Goal: Information Seeking & Learning: Learn about a topic

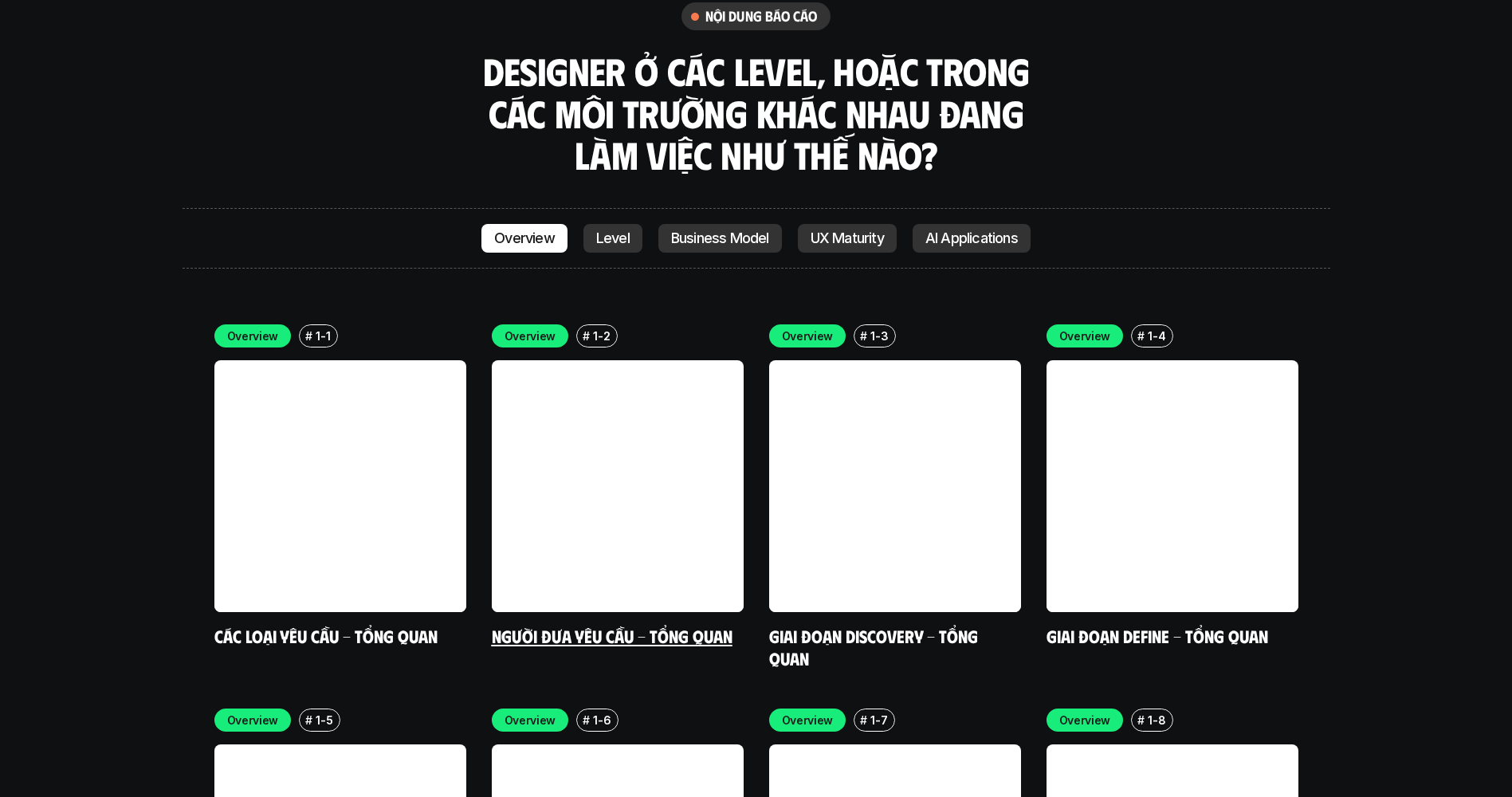
scroll to position [4568, 0]
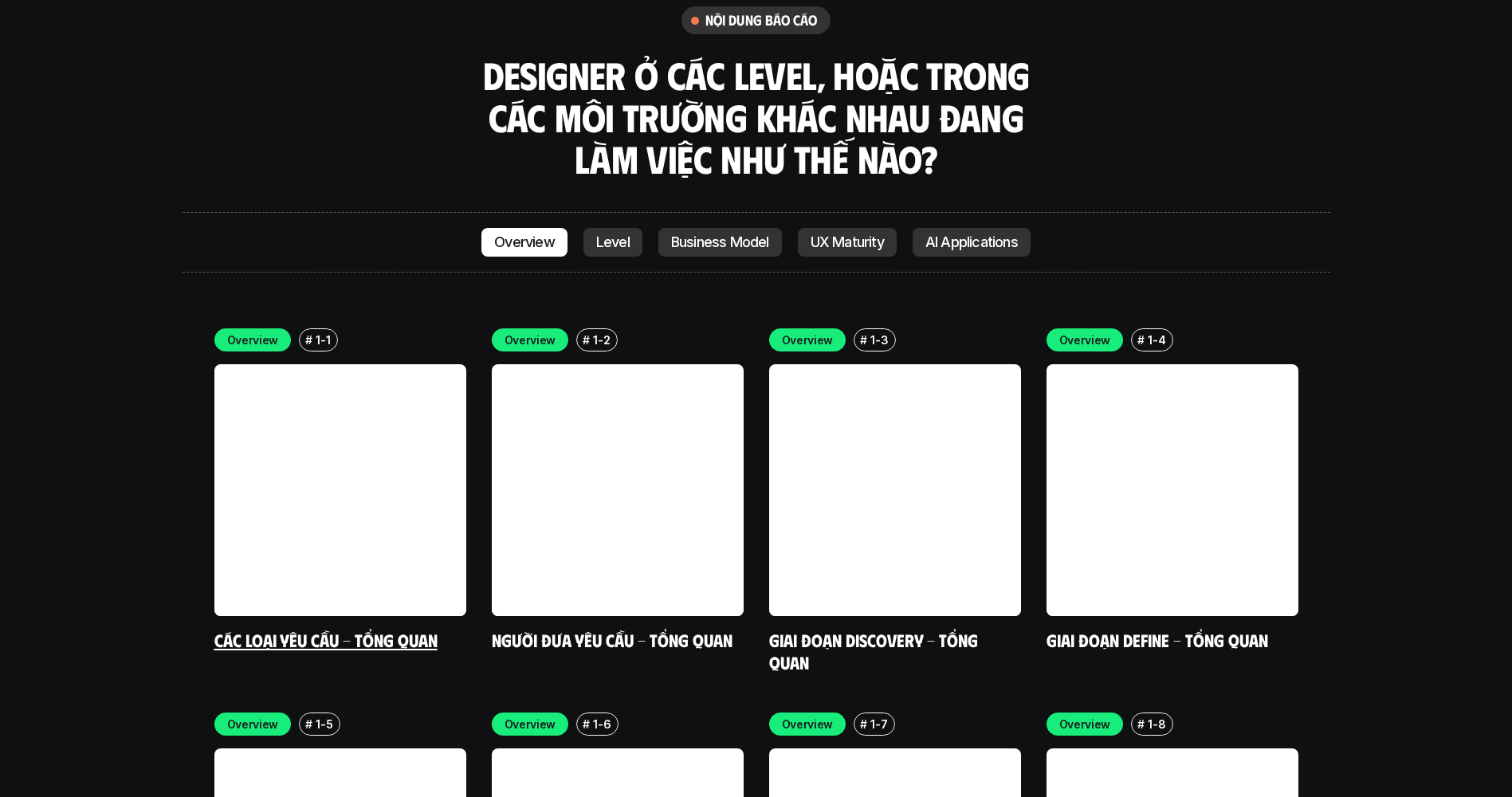
click at [401, 364] on link at bounding box center [341, 490] width 252 height 252
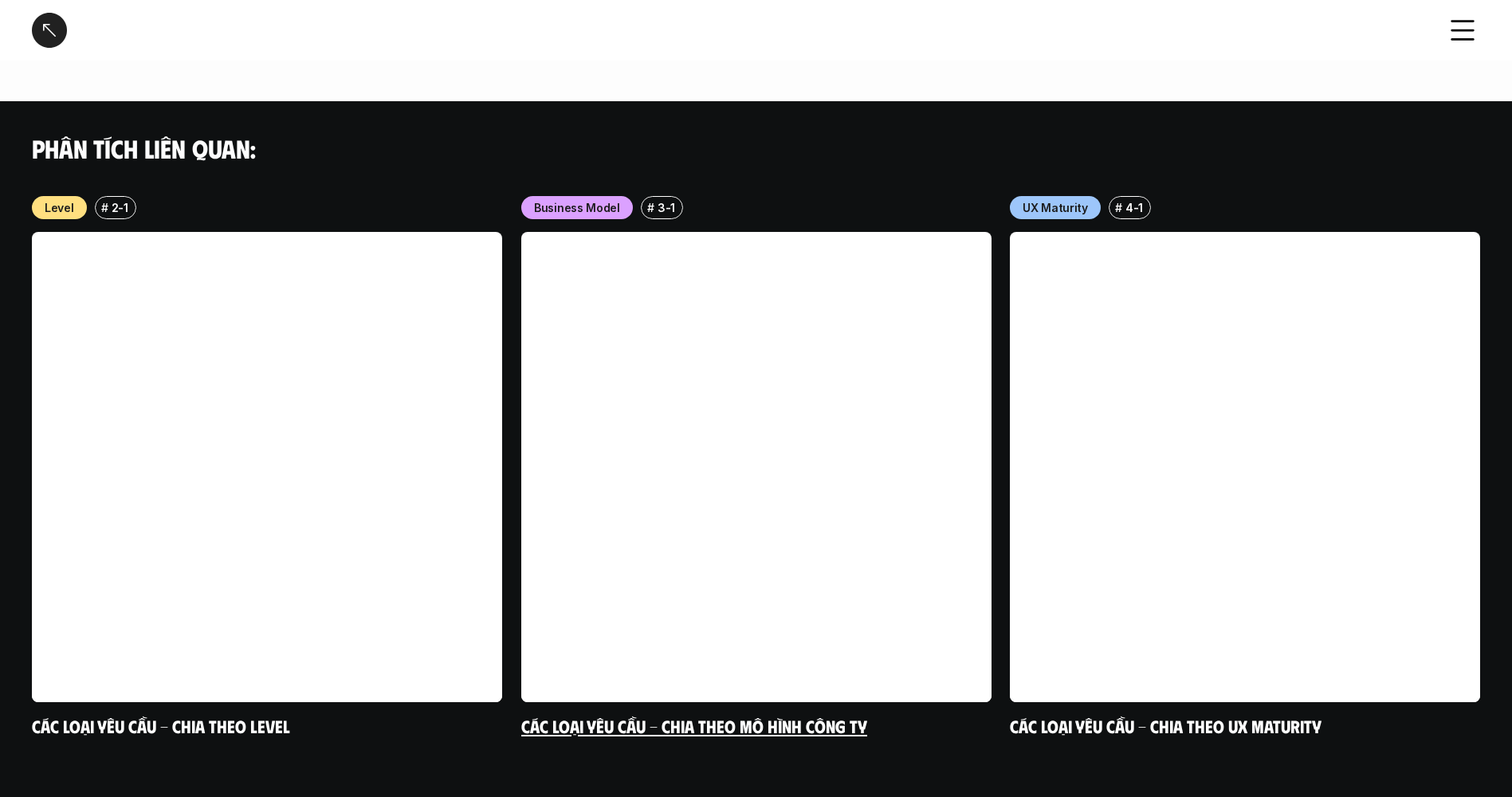
scroll to position [1507, 0]
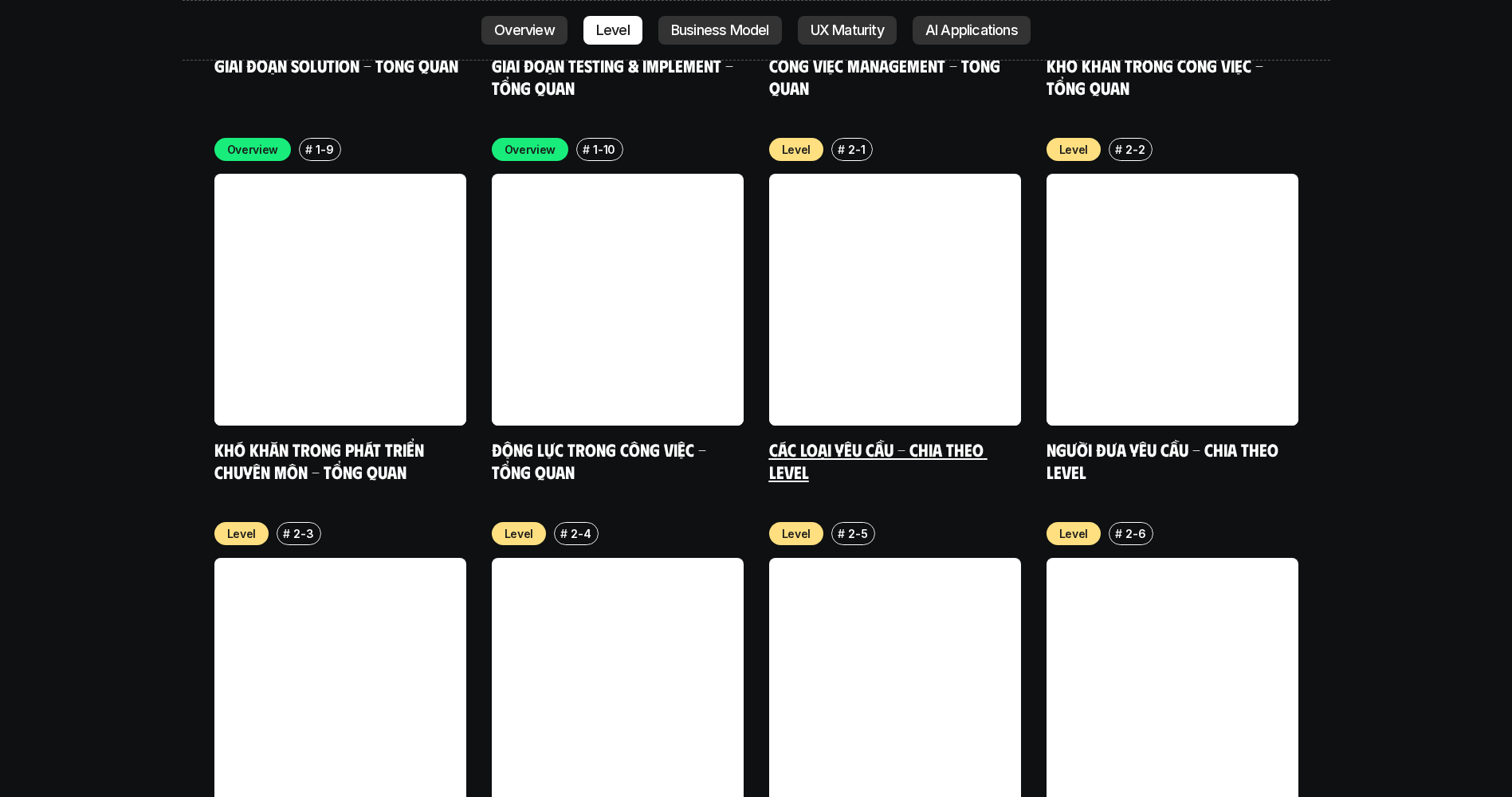
scroll to position [5441, 0]
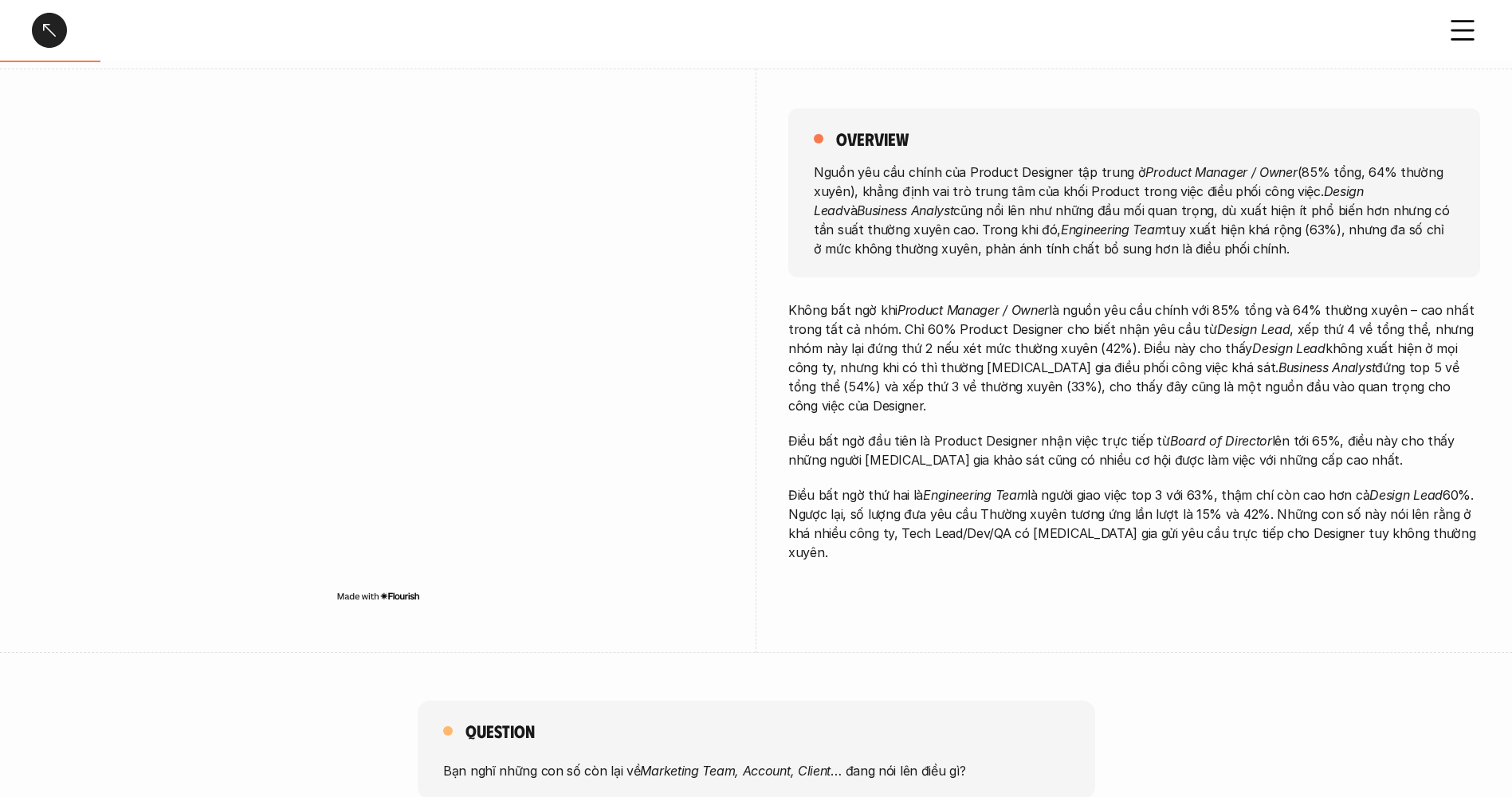
scroll to position [159, 0]
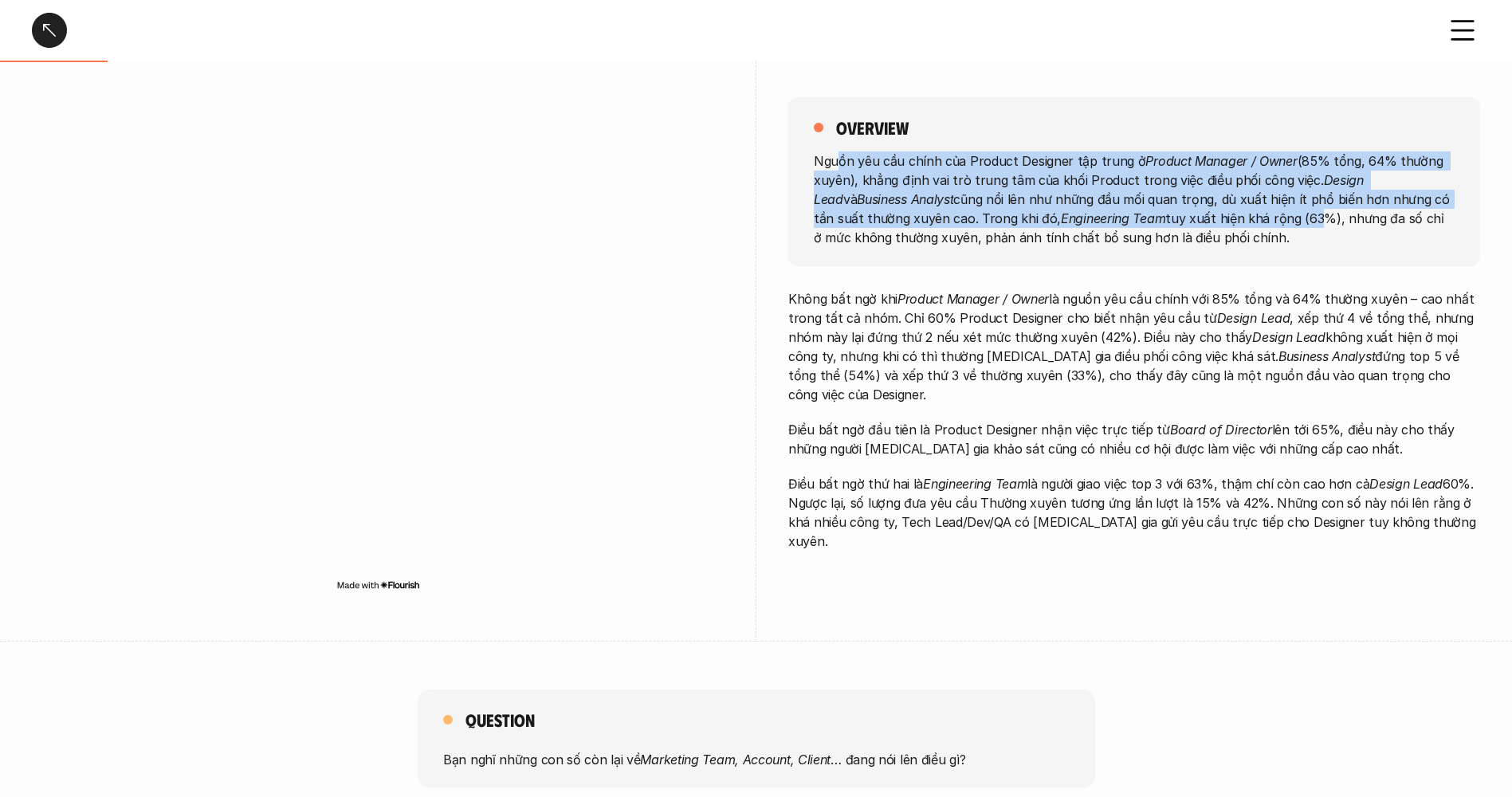
drag, startPoint x: 841, startPoint y: 167, endPoint x: 1215, endPoint y: 216, distance: 377.2
click at [1215, 216] on p "Nguồn yêu cầu chính của Product Designer tập trung ở Product Manager / Owner (8…" at bounding box center [1135, 198] width 641 height 95
drag, startPoint x: 1215, startPoint y: 216, endPoint x: 1058, endPoint y: 223, distance: 157.2
click at [1061, 223] on em "Engineering Team" at bounding box center [1113, 218] width 104 height 16
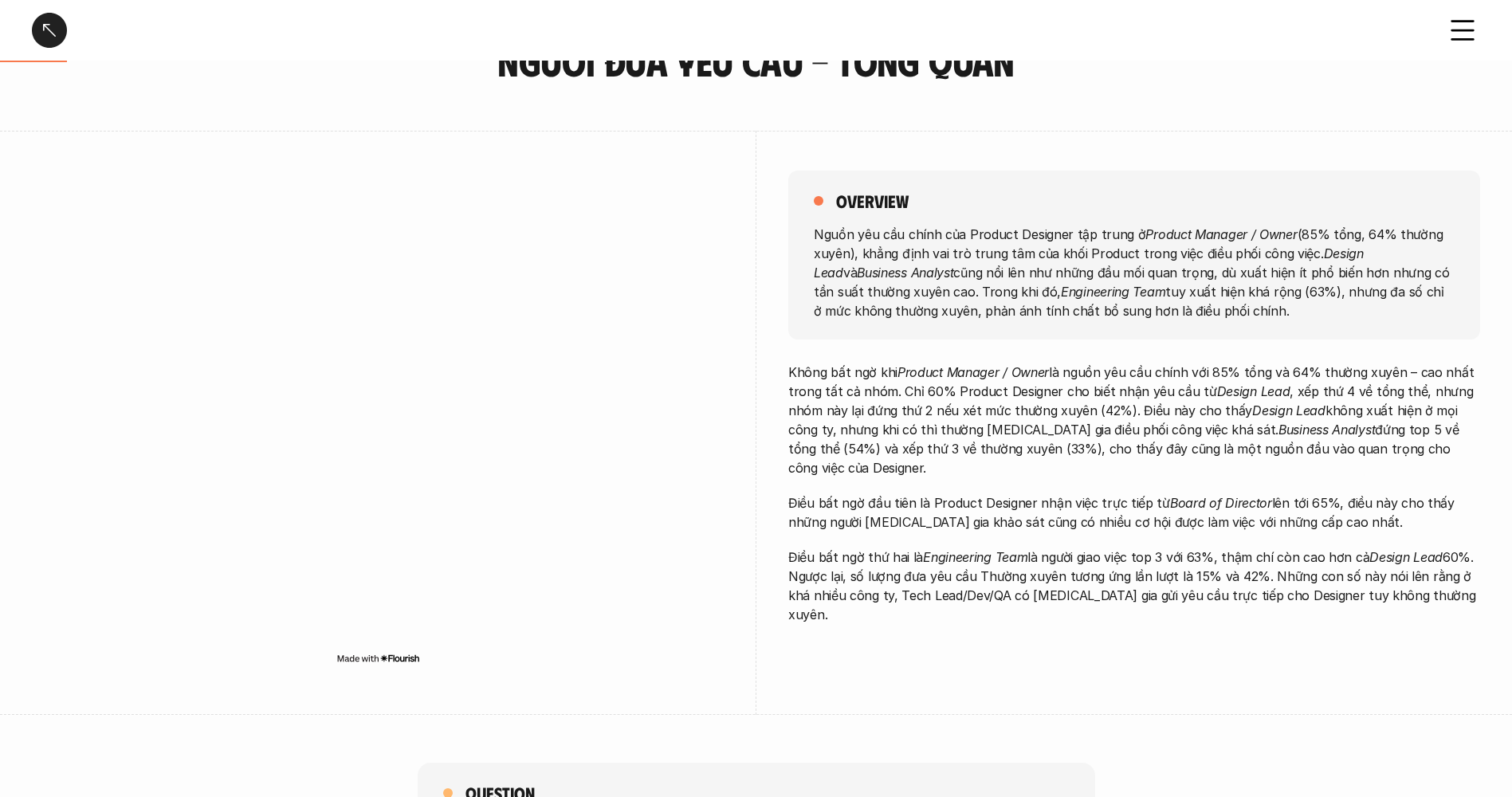
scroll to position [0, 0]
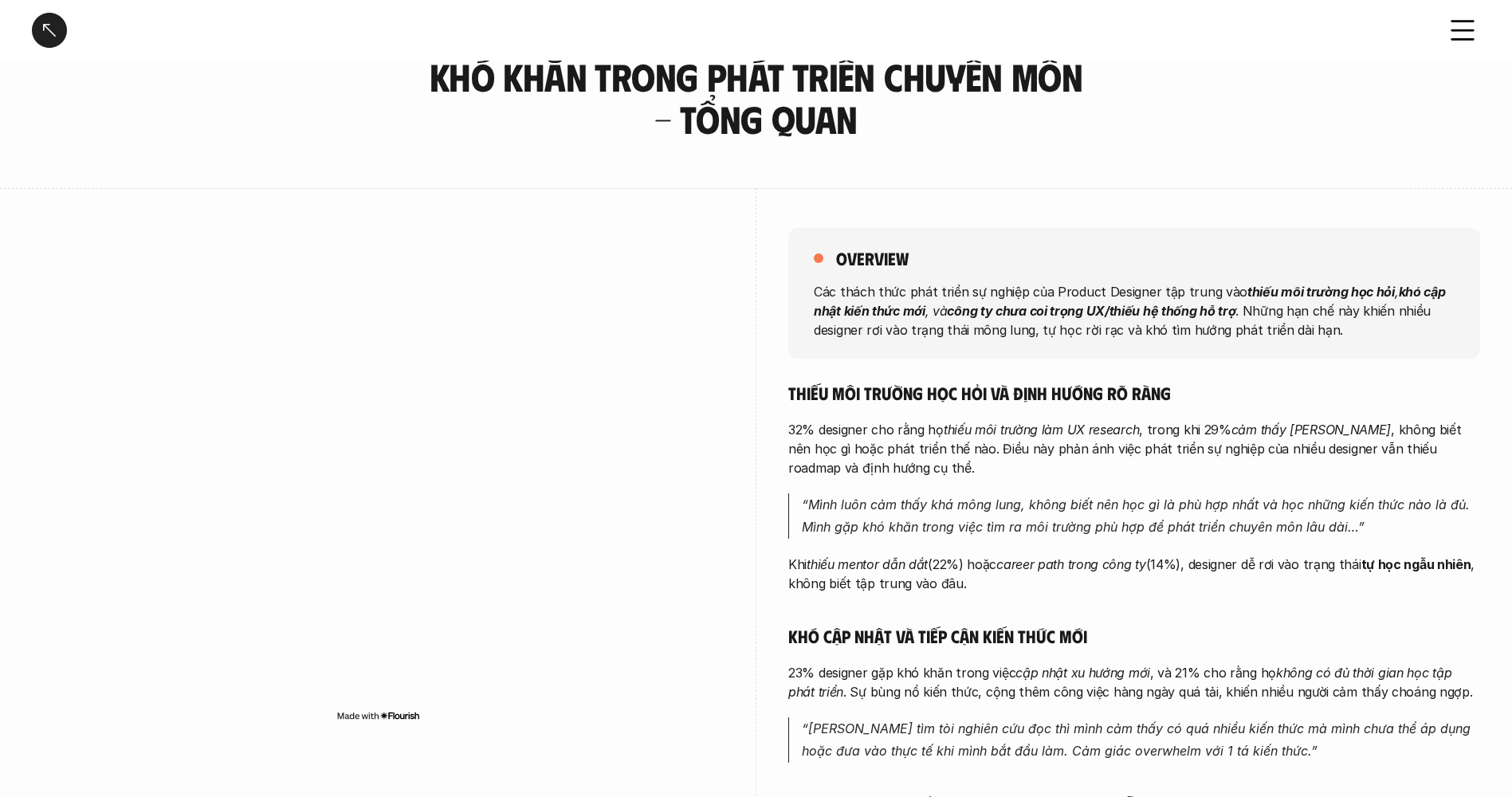
scroll to position [79, 0]
